Goal: Task Accomplishment & Management: Use online tool/utility

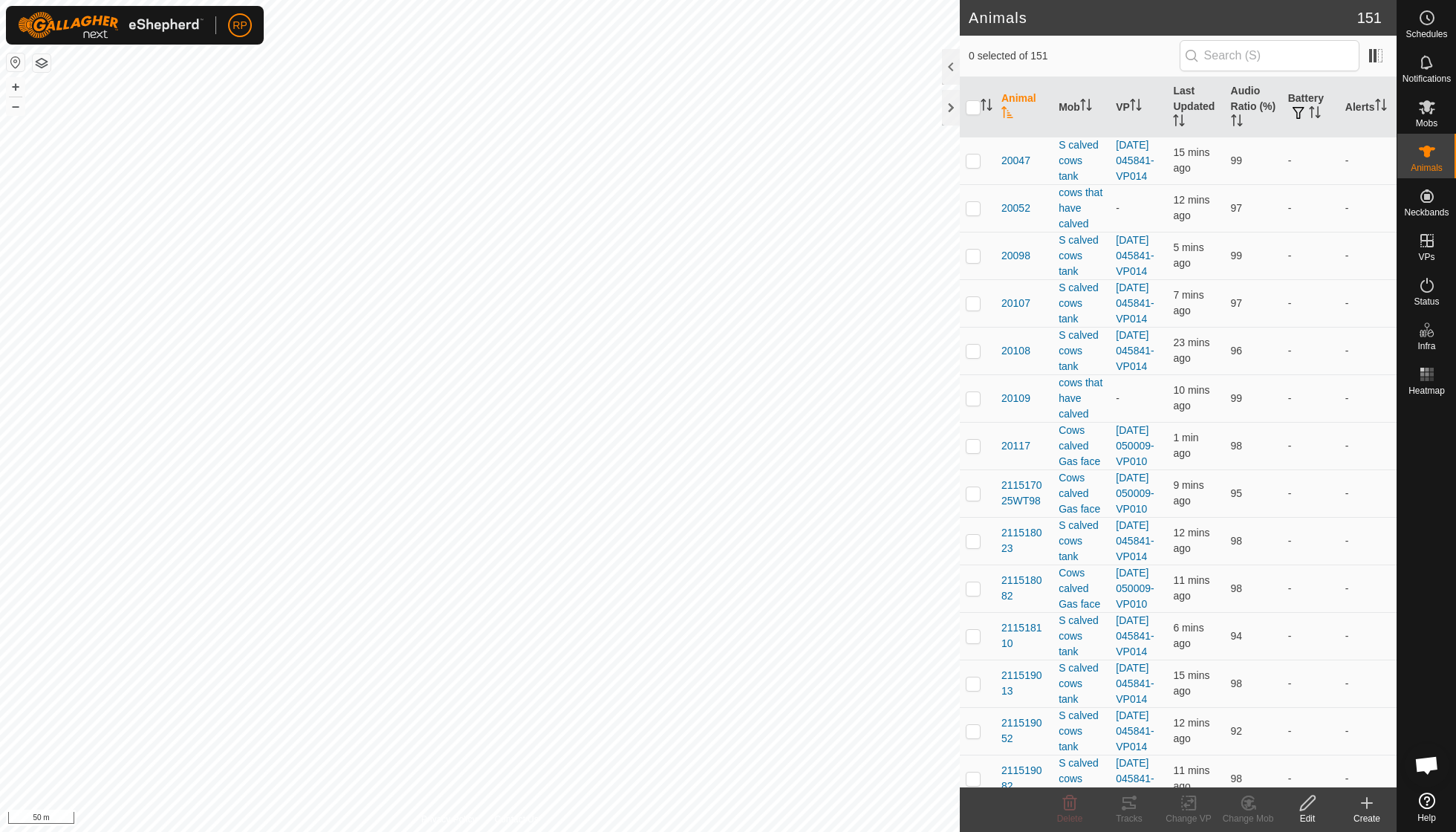
scroll to position [128, 0]
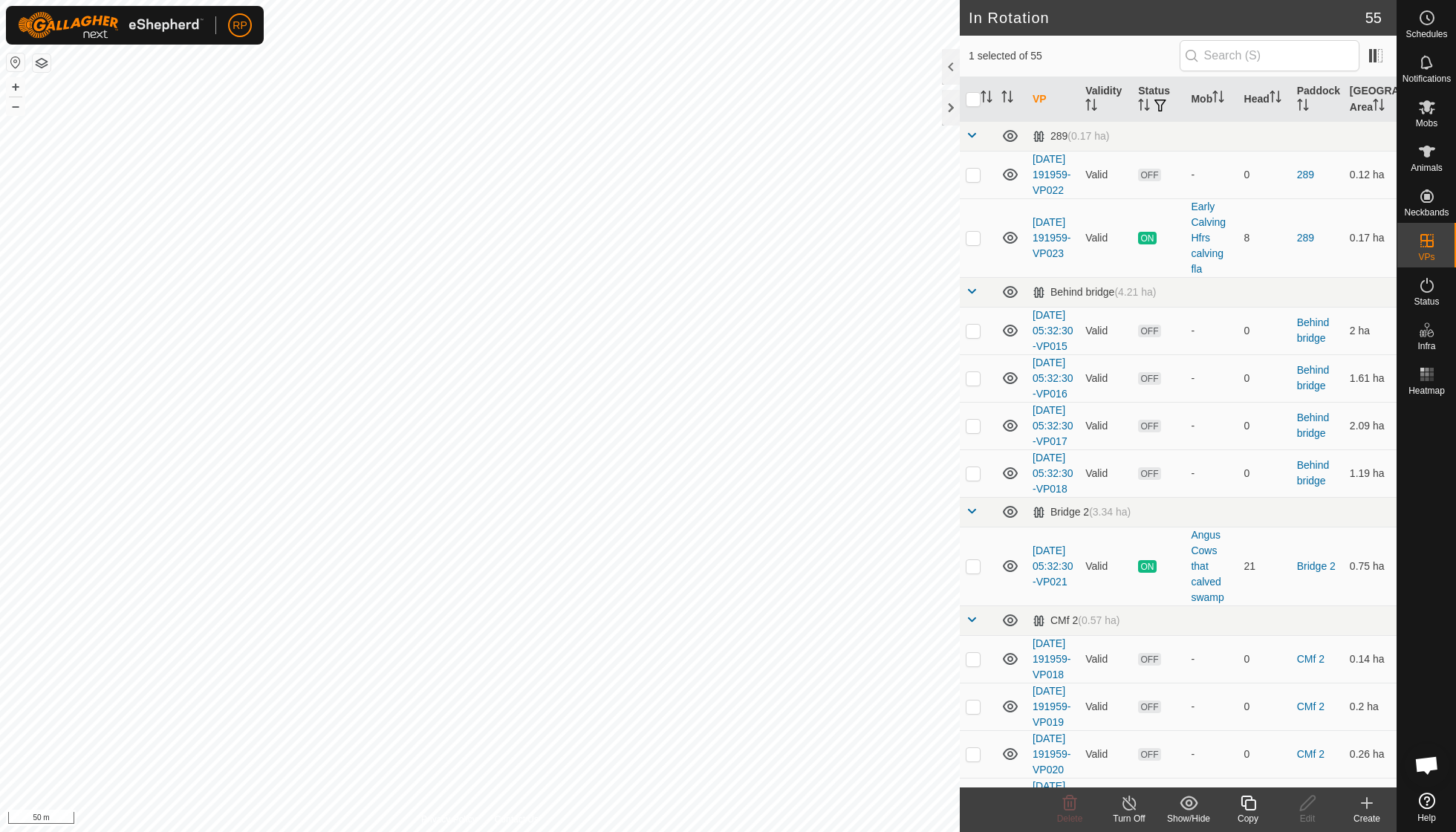
click at [1255, 815] on div "Copy" at bounding box center [1247, 818] width 59 height 13
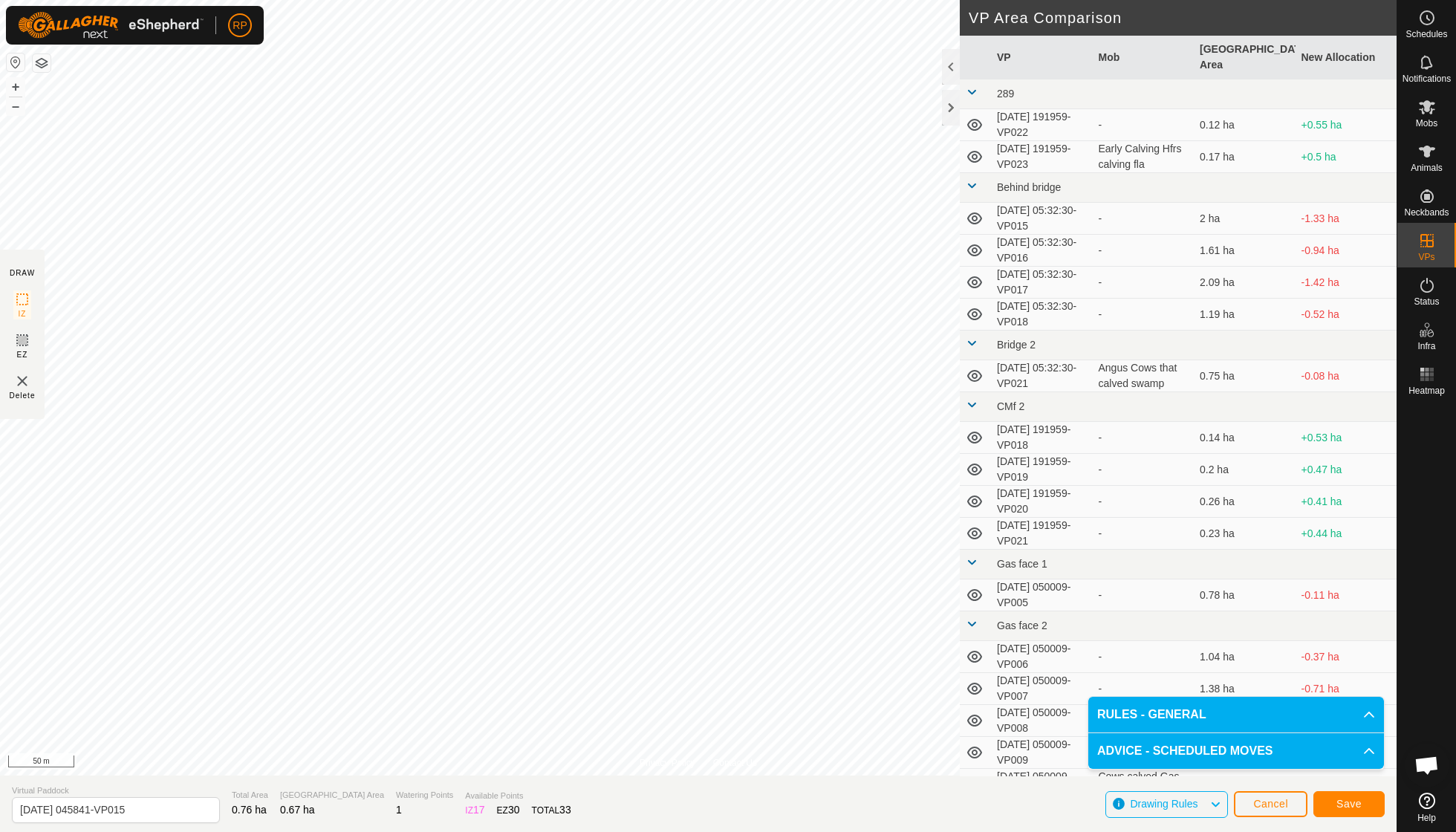
click at [1341, 804] on span "Save" at bounding box center [1349, 803] width 26 height 11
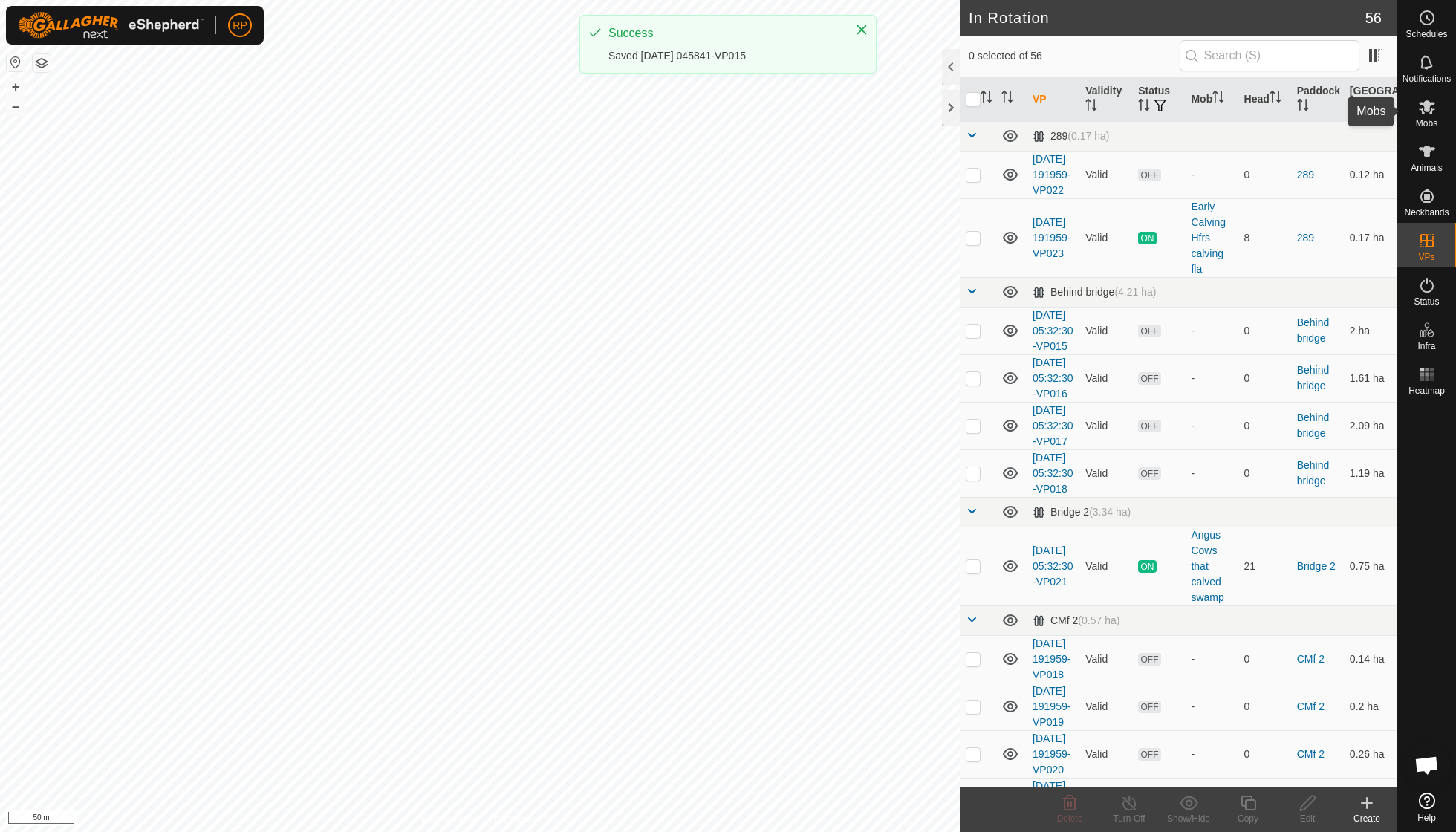
click at [1425, 121] on span "Mobs" at bounding box center [1427, 123] width 21 height 9
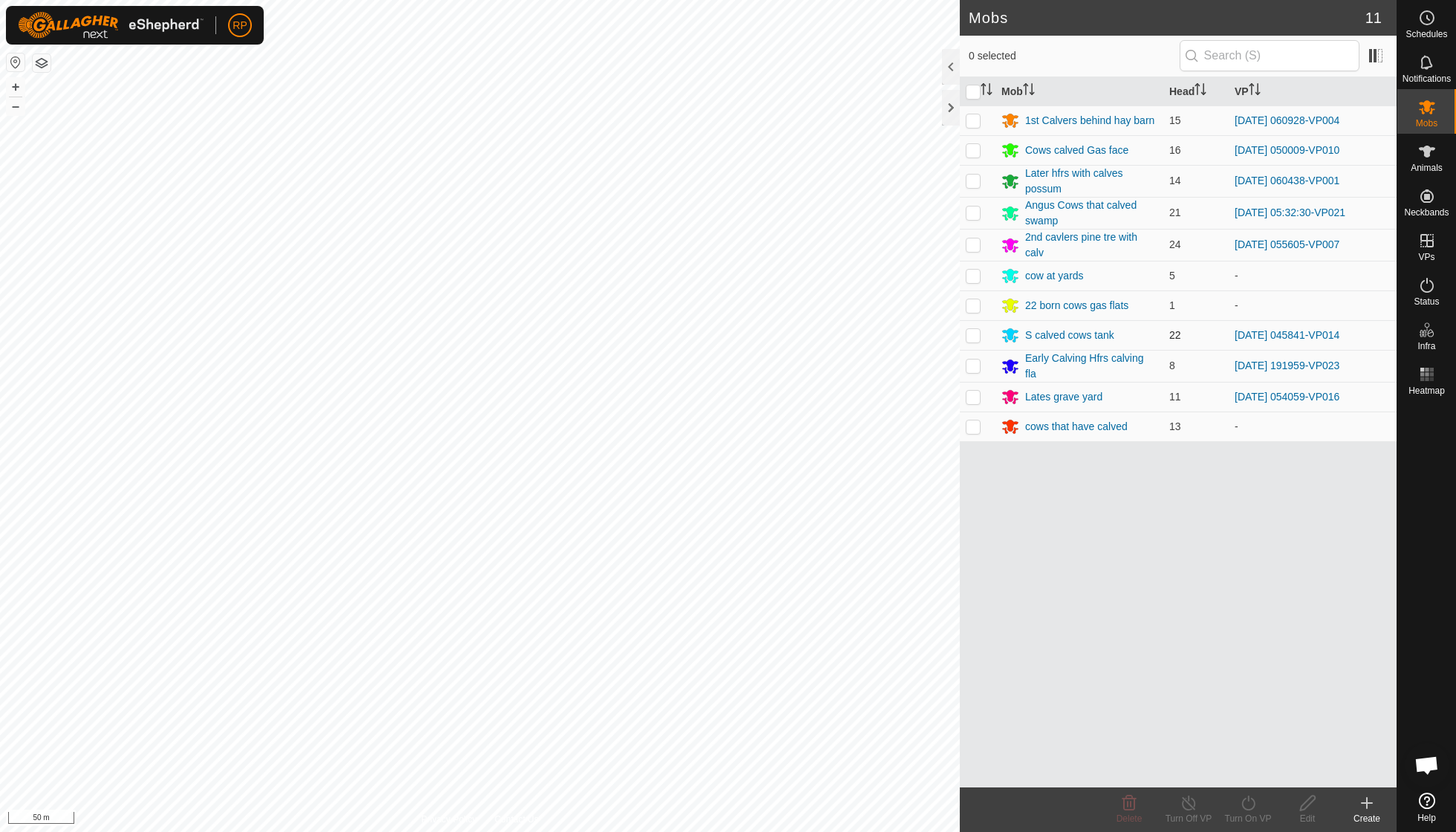
click at [978, 330] on p-checkbox at bounding box center [973, 335] width 15 height 11
checkbox input "true"
click at [1248, 800] on icon at bounding box center [1248, 802] width 13 height 15
click at [1252, 773] on link "Now" at bounding box center [1292, 769] width 147 height 30
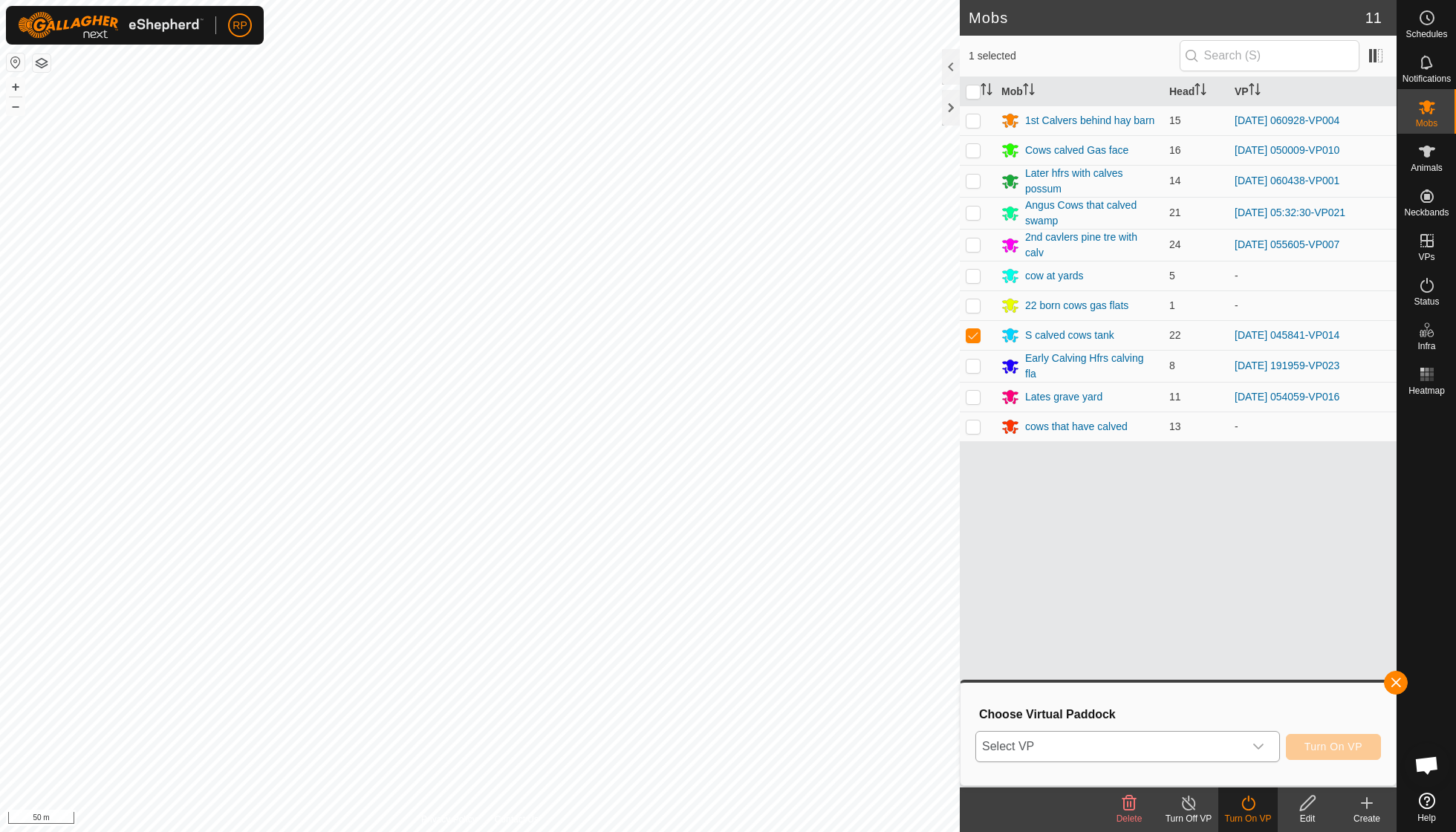
click at [1257, 746] on icon "dropdown trigger" at bounding box center [1258, 746] width 11 height 11
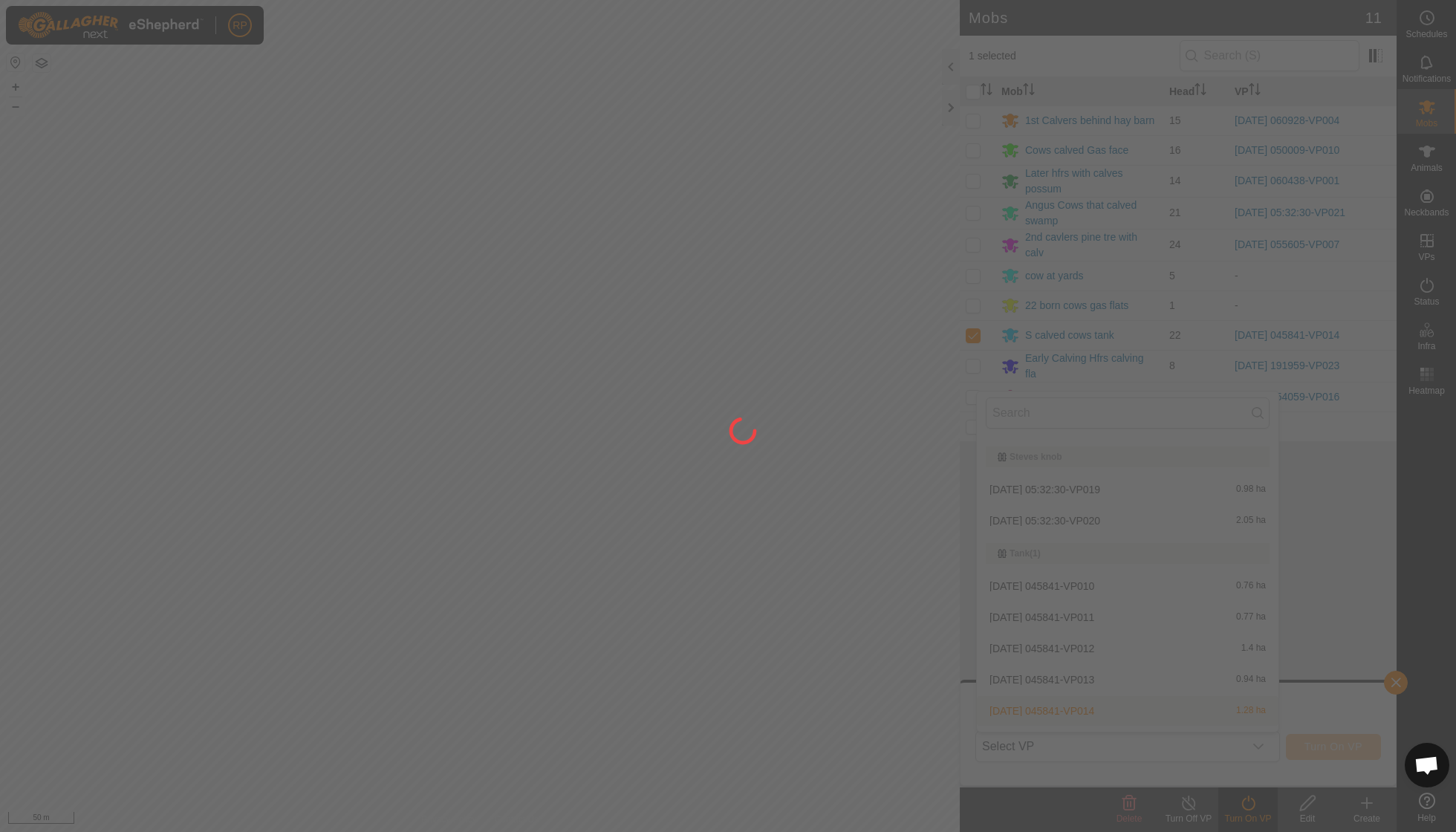
scroll to position [2069, 0]
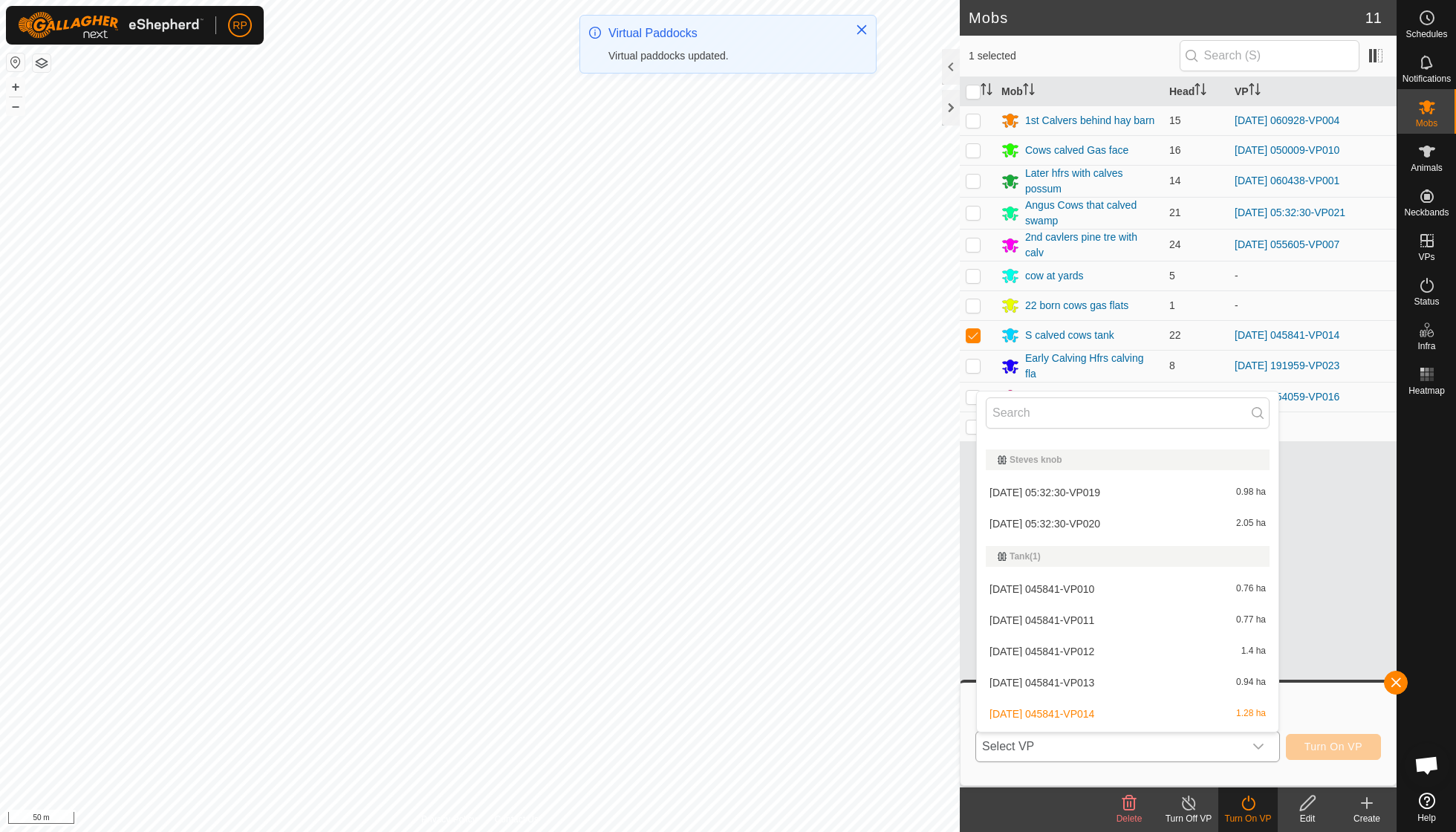
click at [1112, 730] on li "[DATE] 045841-VP015 0.67 ha" at bounding box center [1127, 745] width 301 height 30
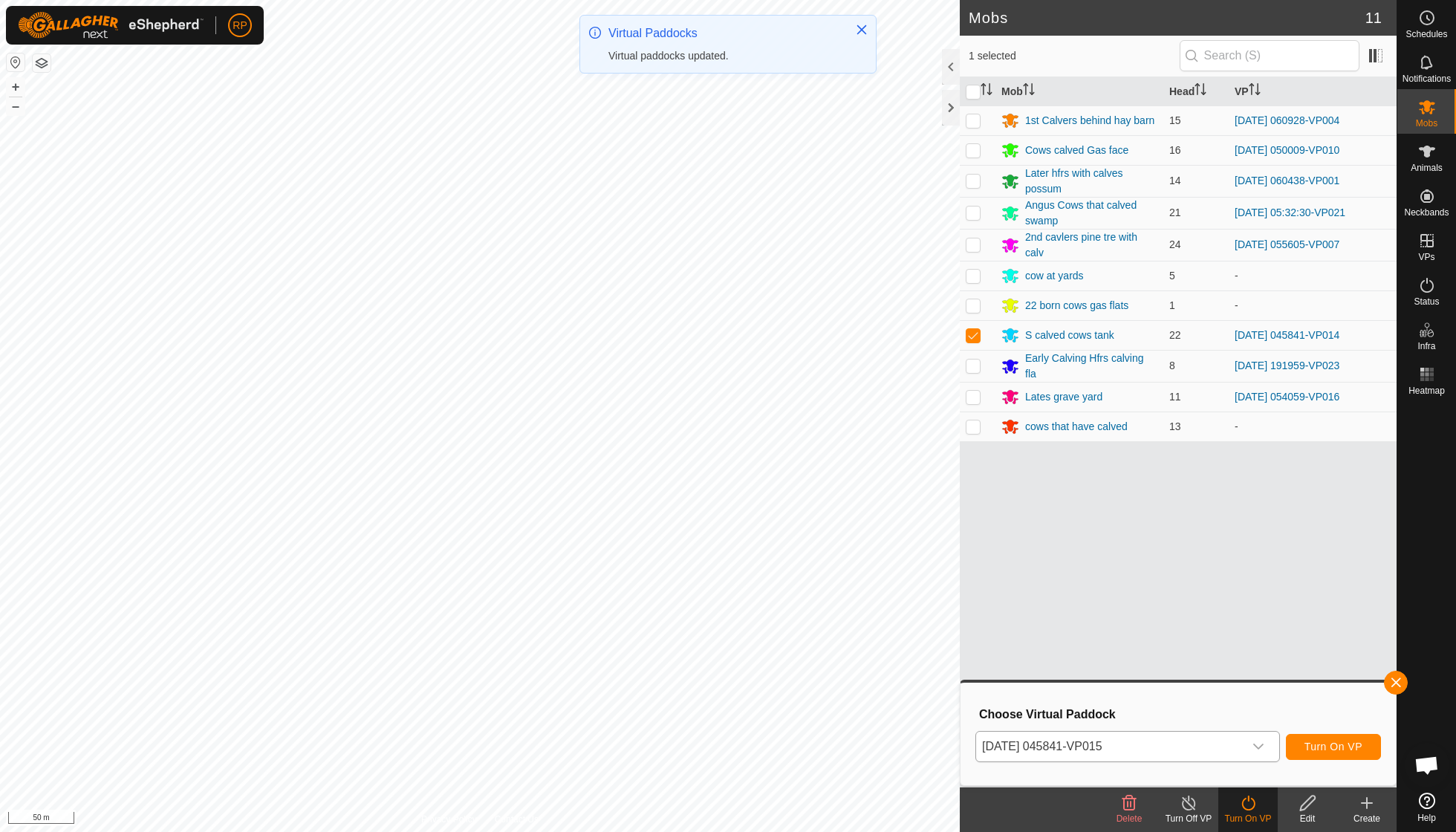
click at [1326, 747] on span "Turn On VP" at bounding box center [1334, 746] width 58 height 11
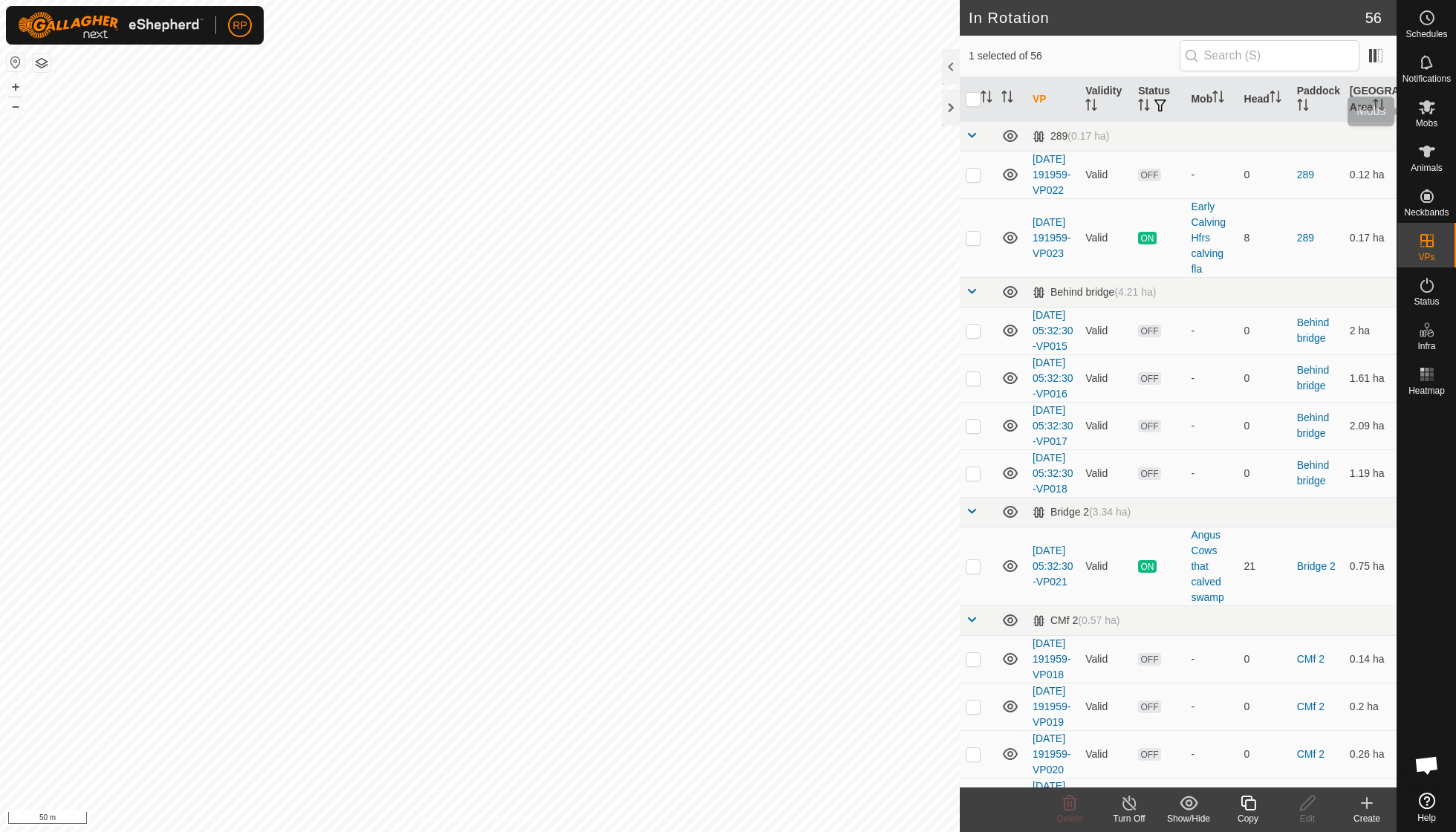
click at [1423, 130] on div "Mobs" at bounding box center [1427, 111] width 59 height 45
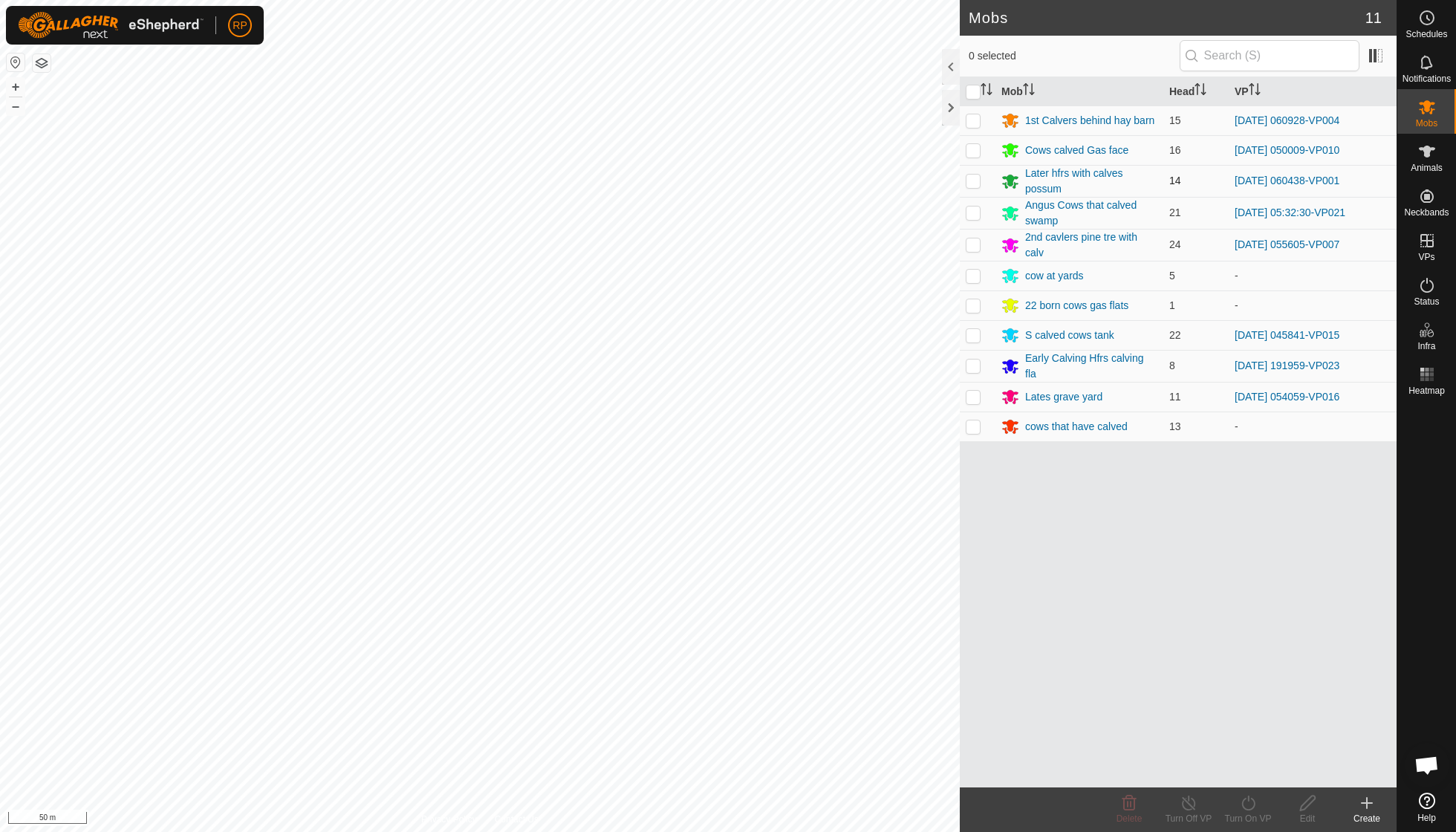
click at [976, 179] on p-checkbox at bounding box center [973, 180] width 15 height 11
checkbox input "true"
click at [1252, 808] on icon at bounding box center [1248, 803] width 18 height 18
click at [1252, 771] on link "Now" at bounding box center [1292, 769] width 147 height 30
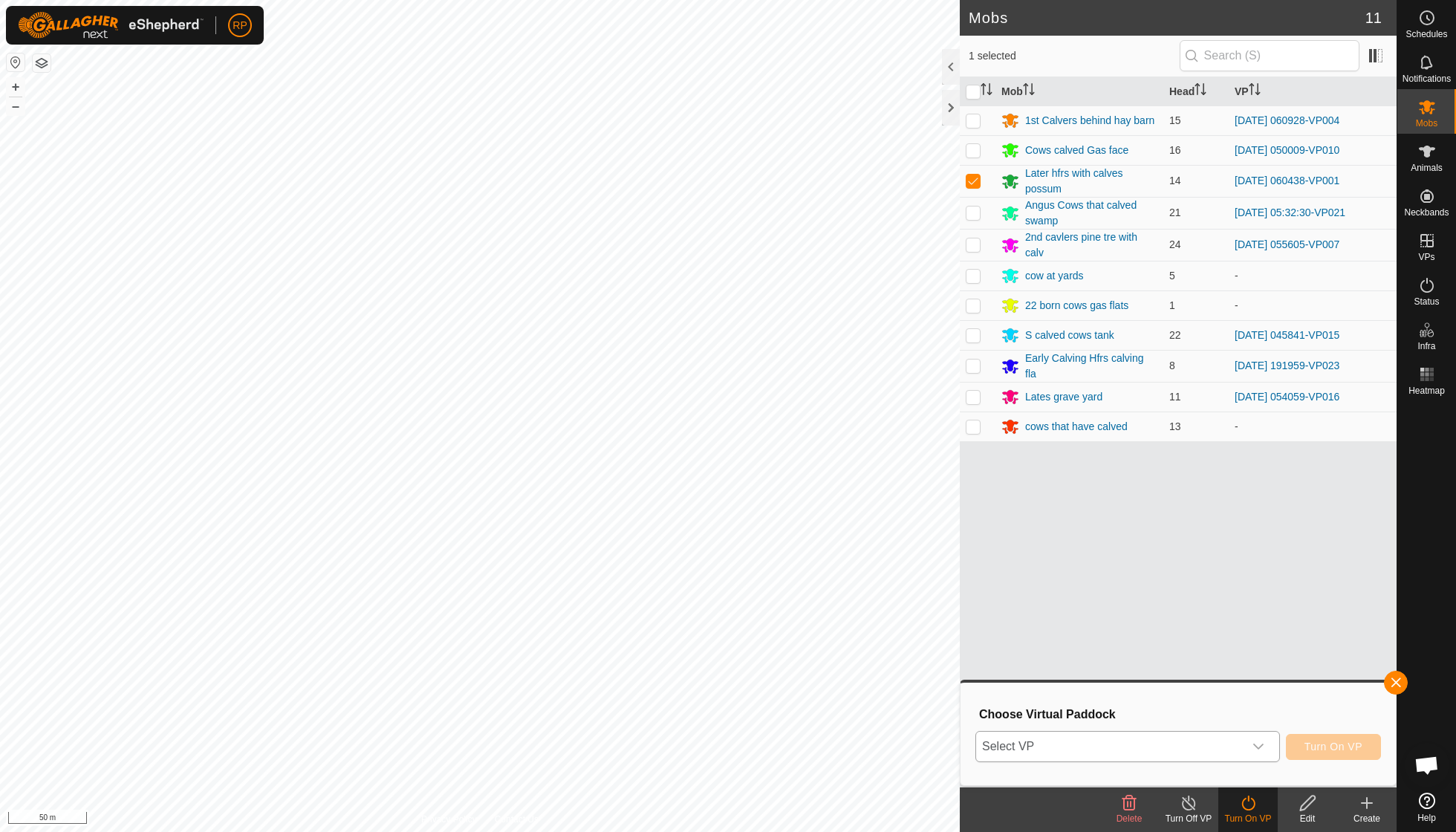
click at [1263, 746] on icon "dropdown trigger" at bounding box center [1258, 746] width 11 height 11
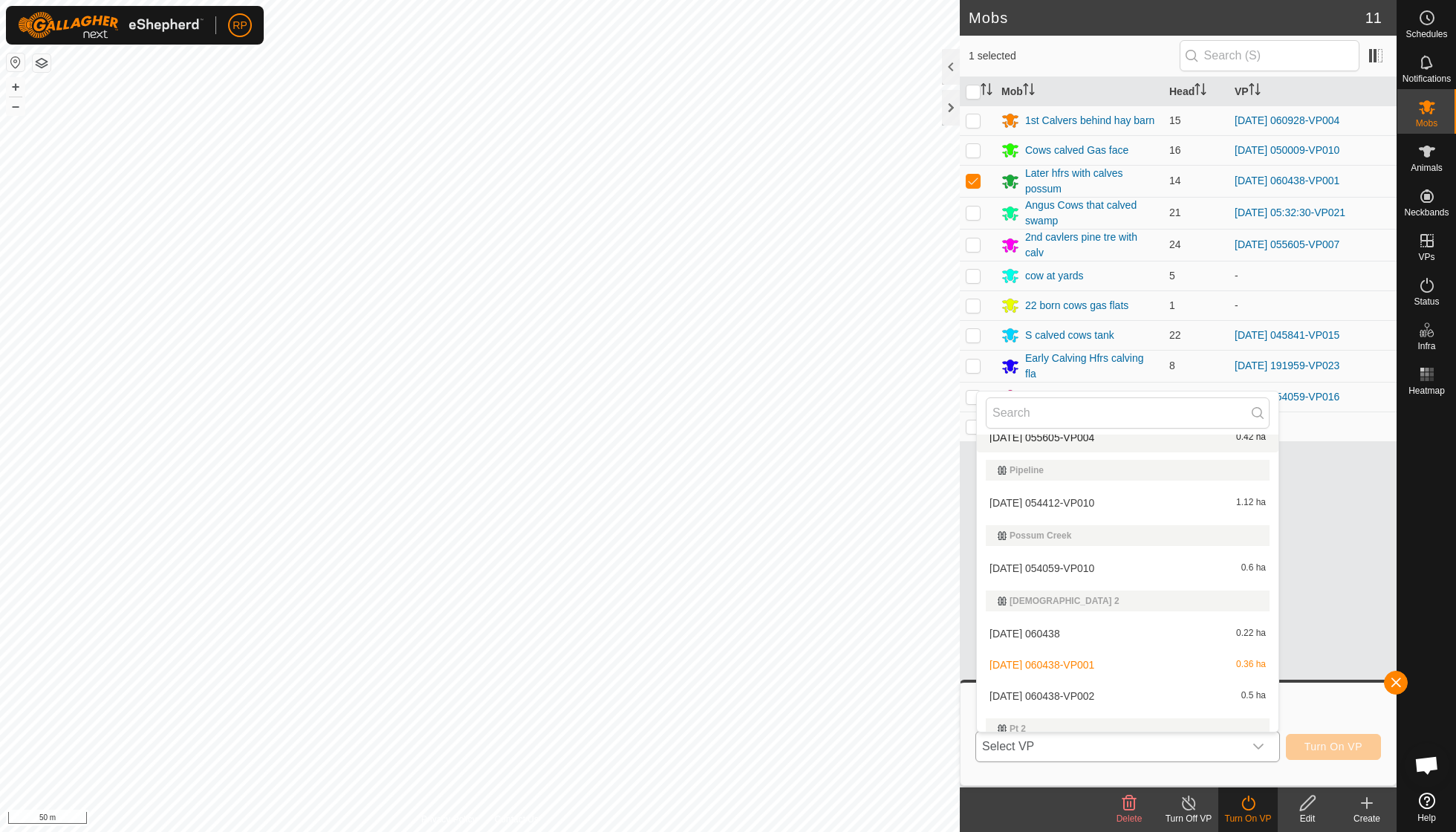
scroll to position [983, 0]
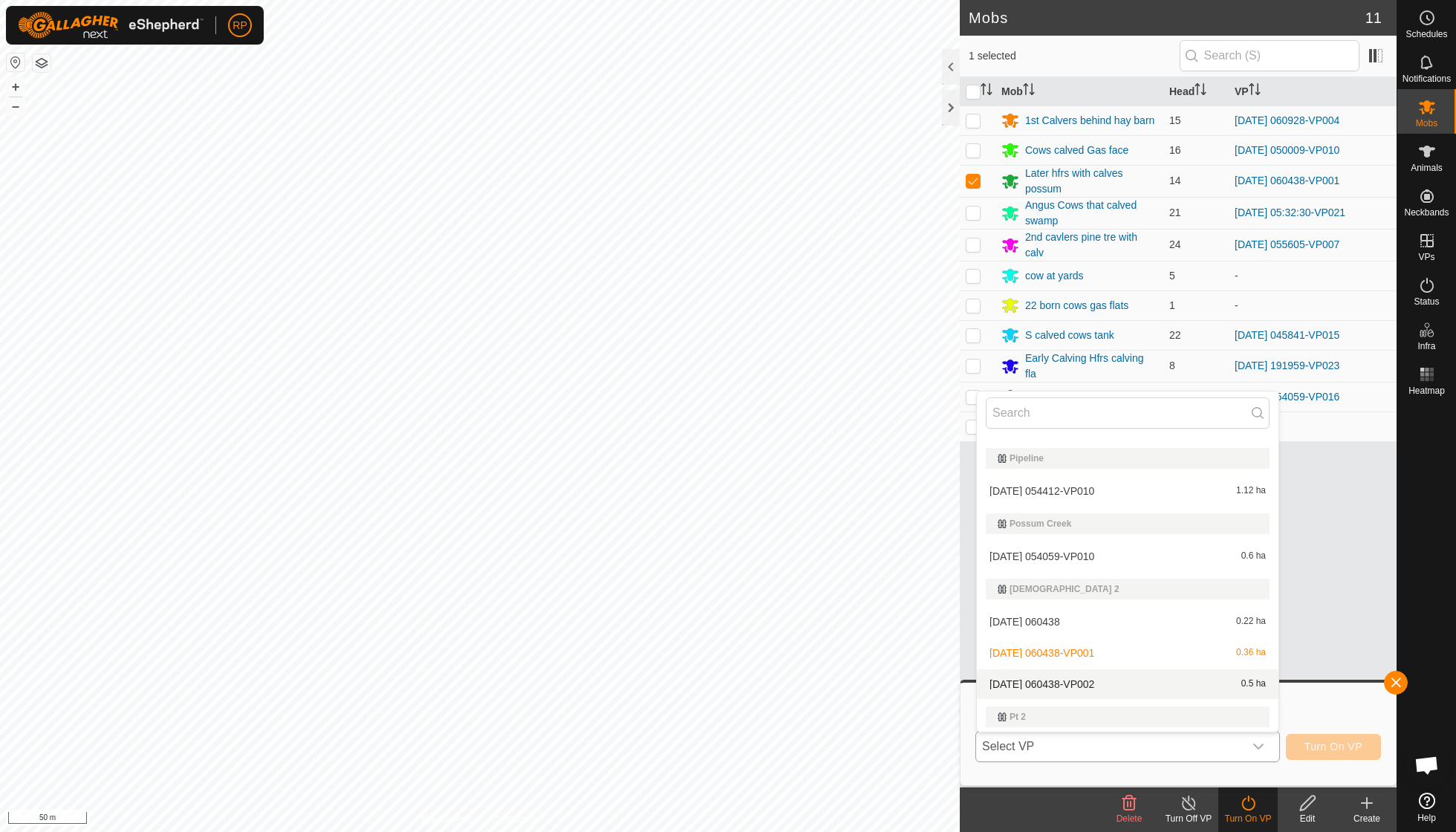
click at [1104, 669] on li "[DATE] 060438-VP002 0.5 ha" at bounding box center [1127, 684] width 301 height 30
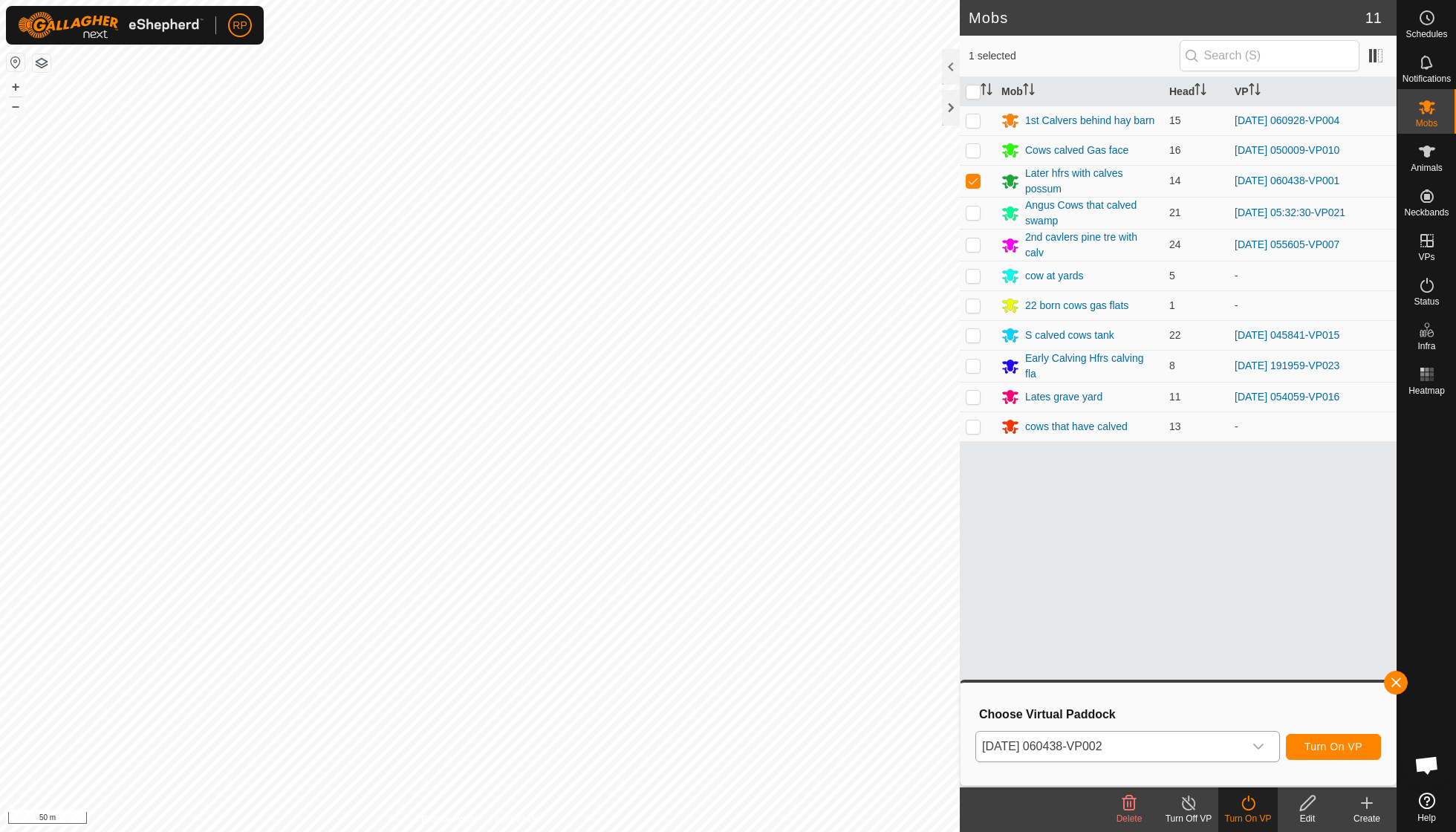
click at [1321, 740] on span "Turn On VP" at bounding box center [1334, 746] width 58 height 11
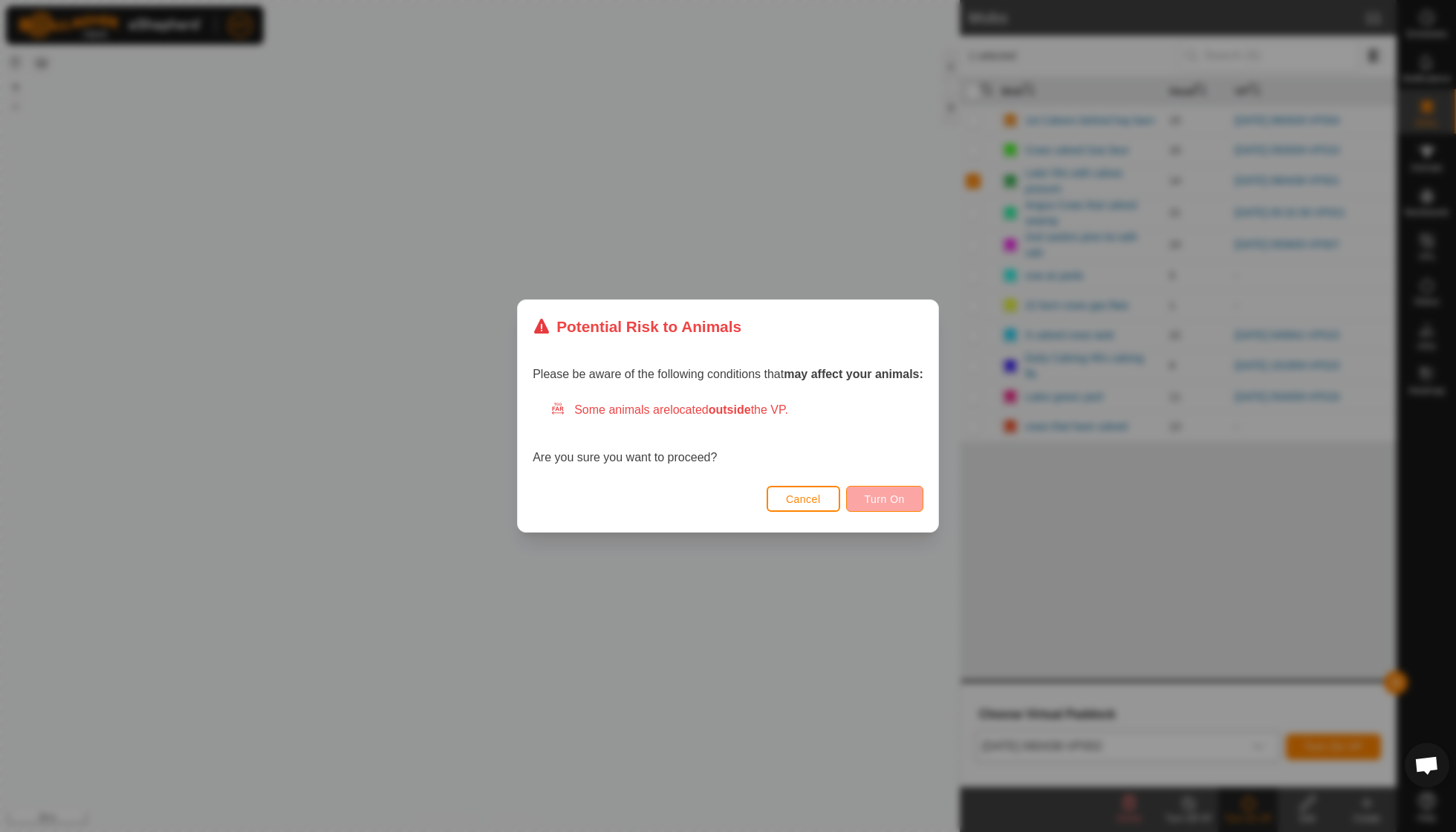
click at [892, 500] on span "Turn On" at bounding box center [885, 498] width 41 height 11
